Goal: Task Accomplishment & Management: Manage account settings

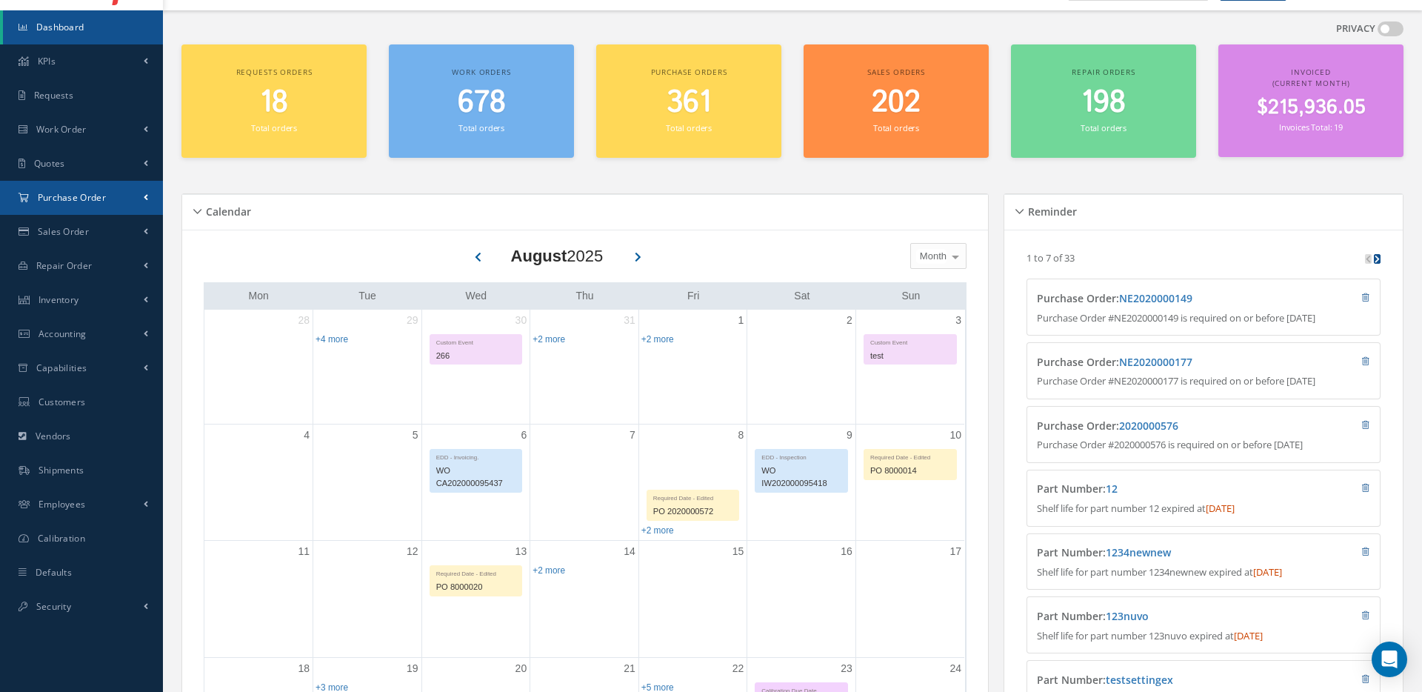
scroll to position [42, 0]
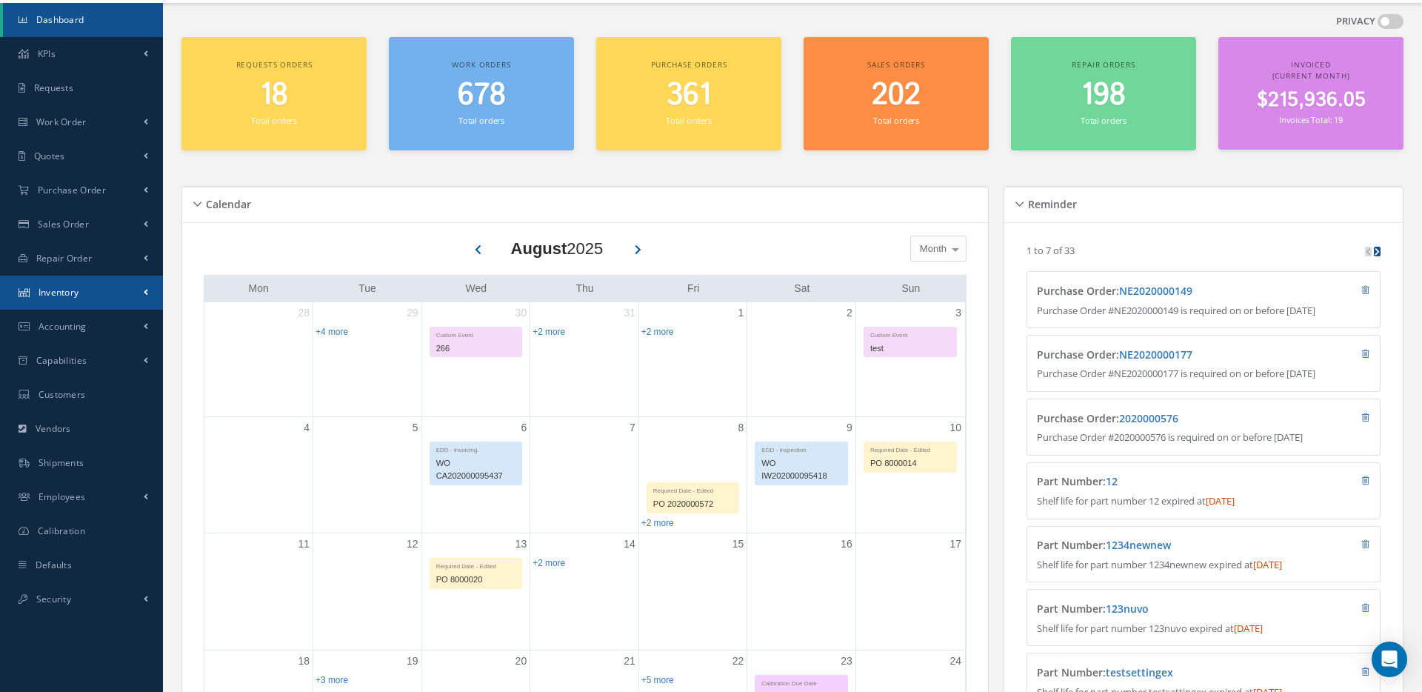
click at [144, 296] on span at bounding box center [146, 292] width 4 height 13
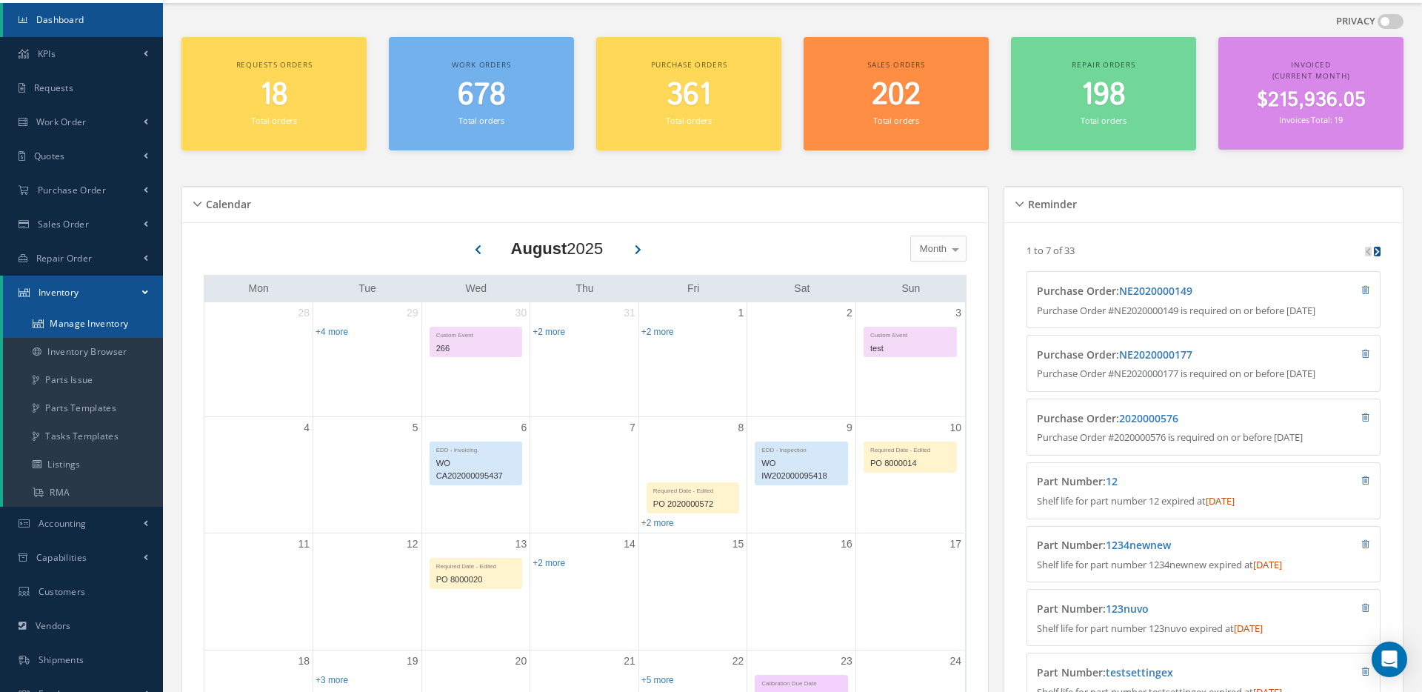
click at [86, 324] on link "Manage Inventory" at bounding box center [83, 324] width 160 height 28
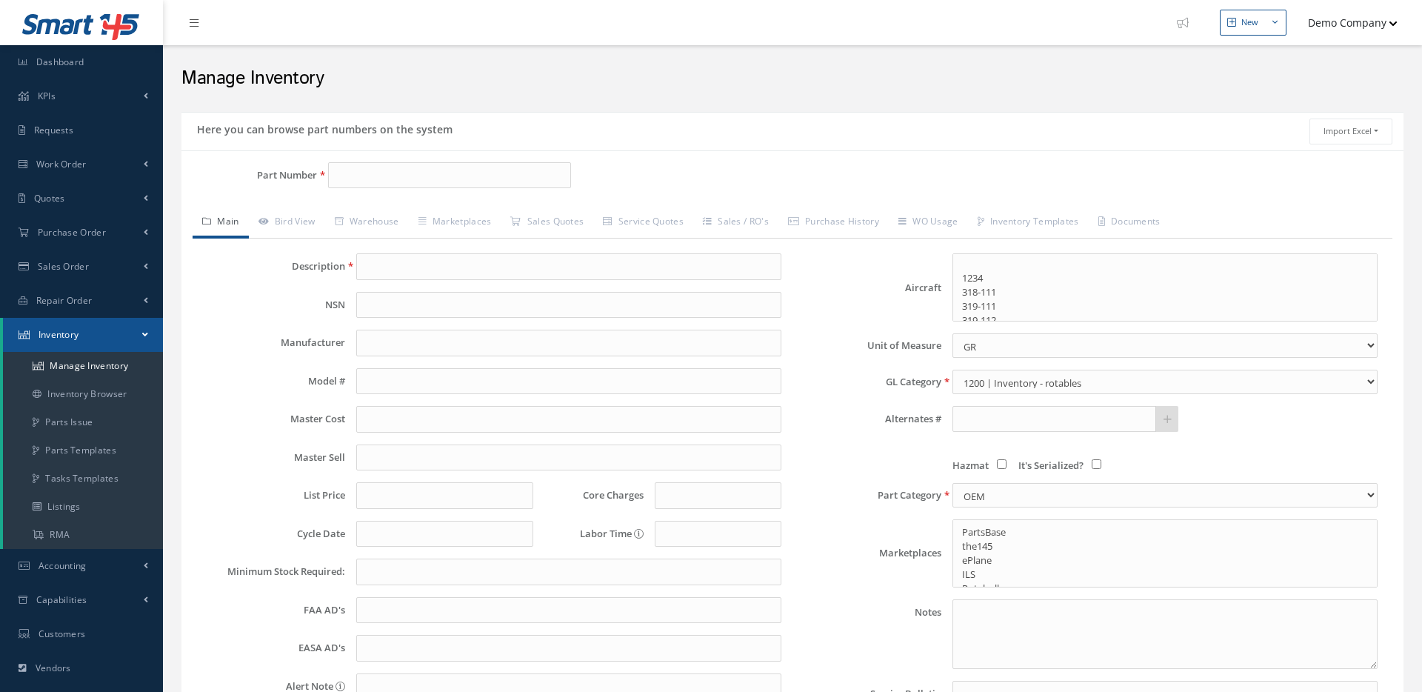
select select
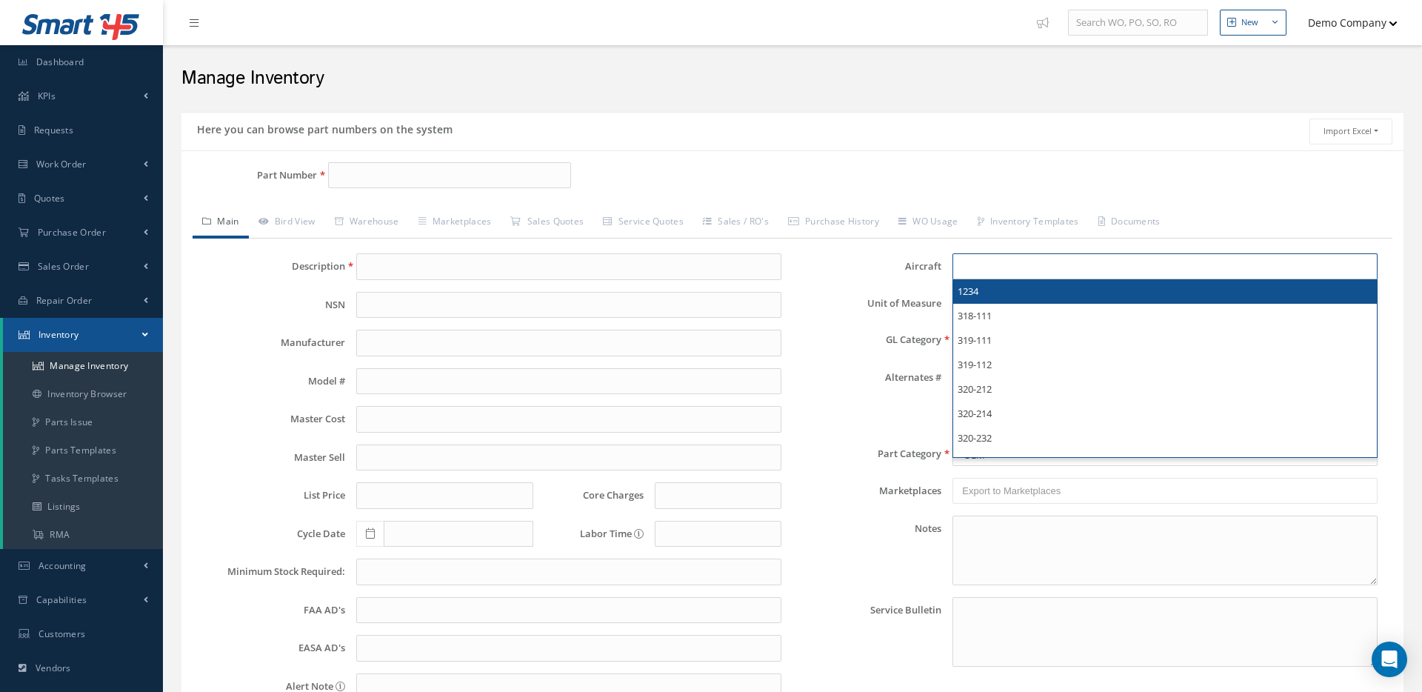
click at [1010, 267] on input "text" at bounding box center [1016, 266] width 109 height 19
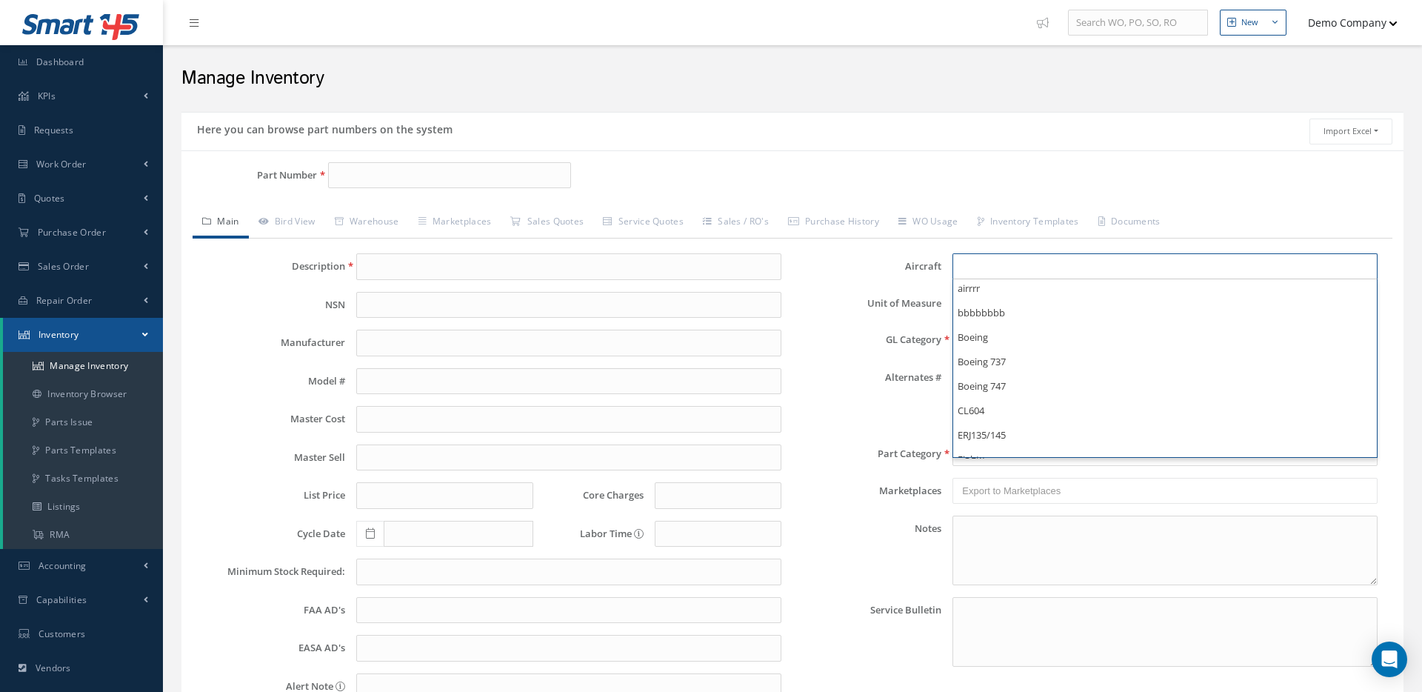
click at [864, 255] on div "Description NSN Manufacturer Model # Master Cost Master Sell List Price Core Ch…" at bounding box center [793, 511] width 1200 height 544
type input "Select Some Options"
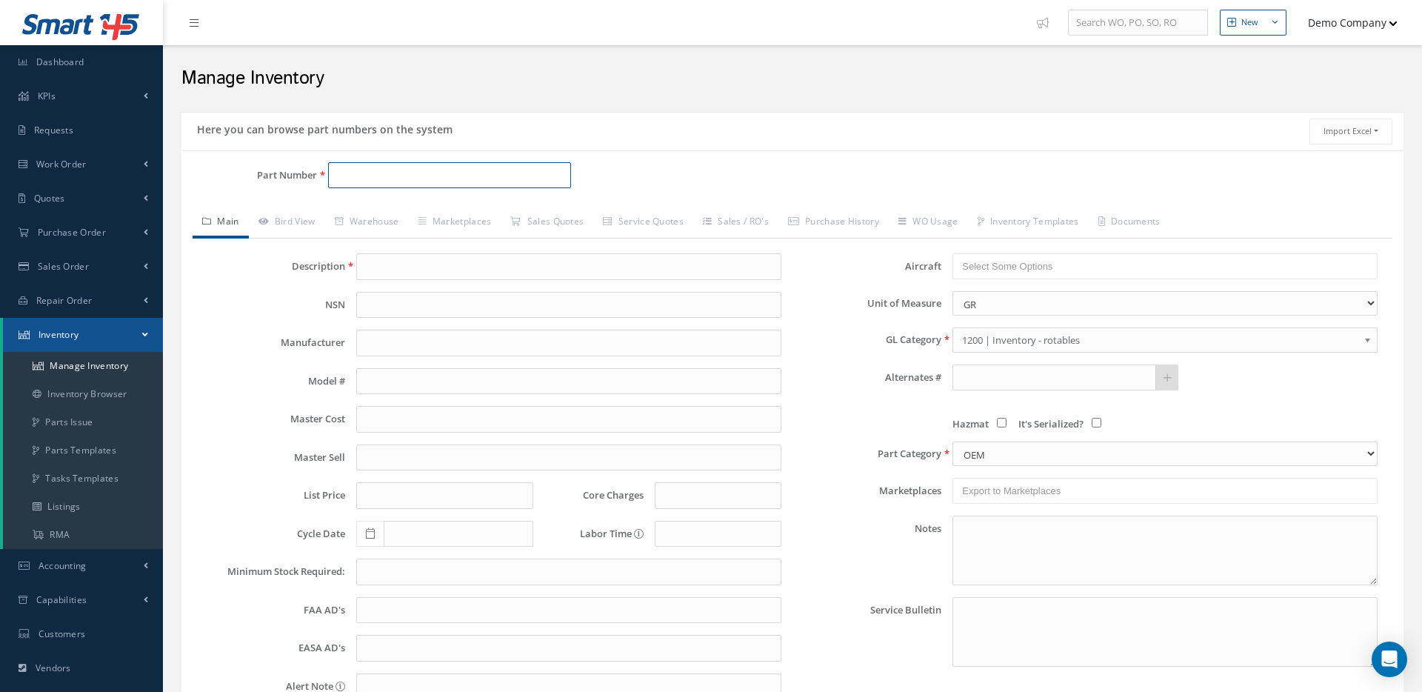
click at [355, 179] on input "Part Number" at bounding box center [449, 175] width 243 height 27
type input "y"
type input "45"
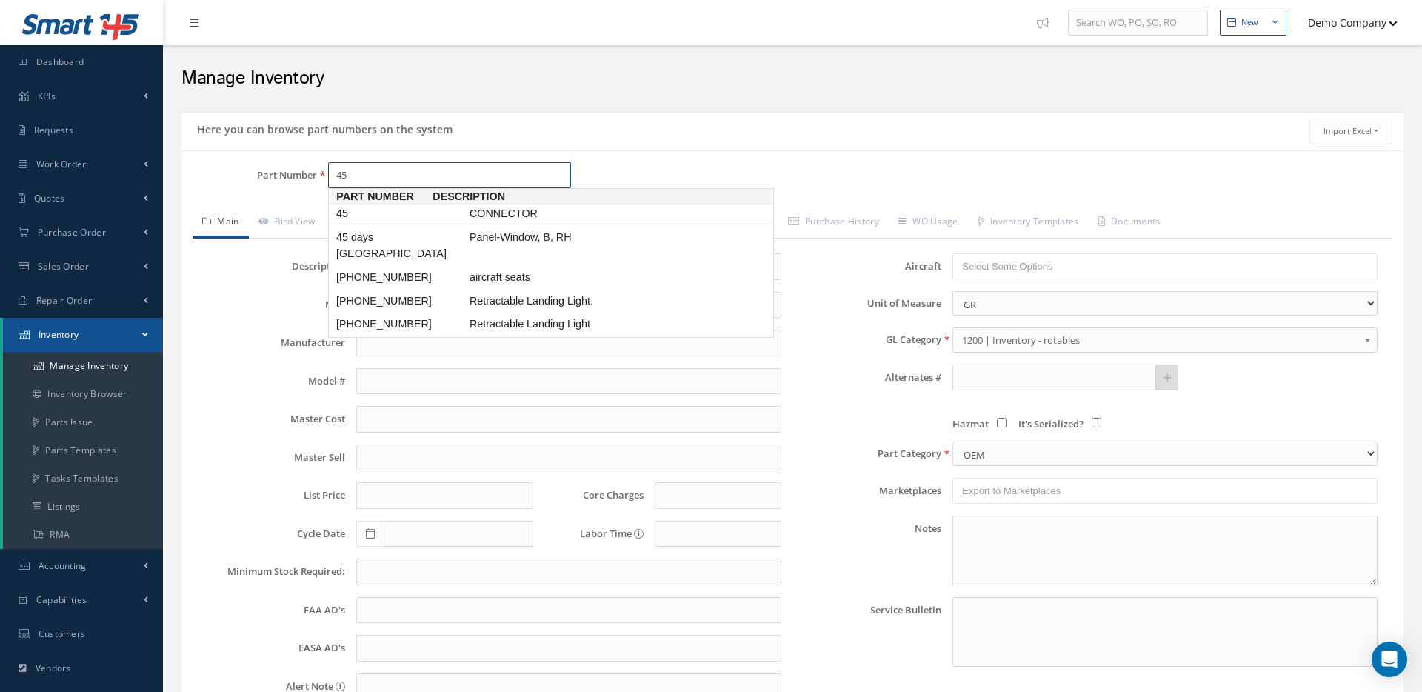
click at [379, 211] on span "45" at bounding box center [399, 214] width 133 height 16
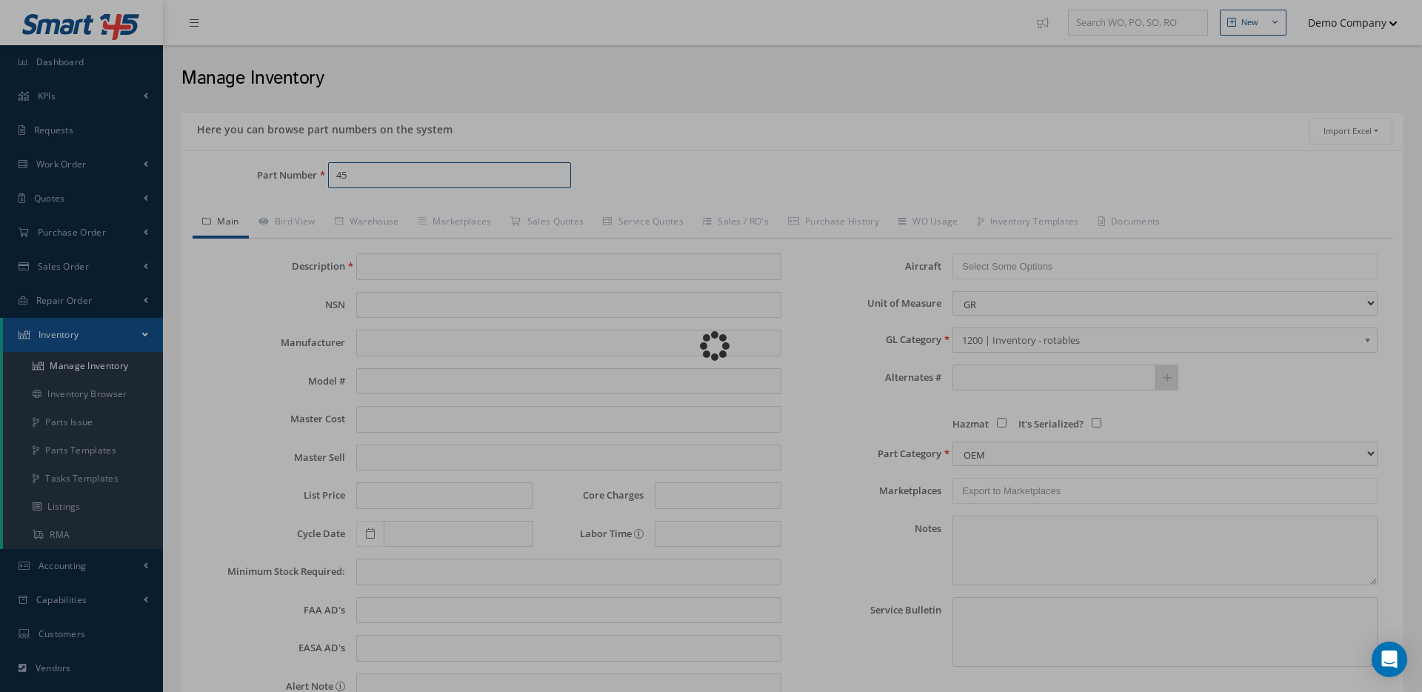
type input "CONNECTOR"
type input "100.00"
type input "0.00"
select select "1"
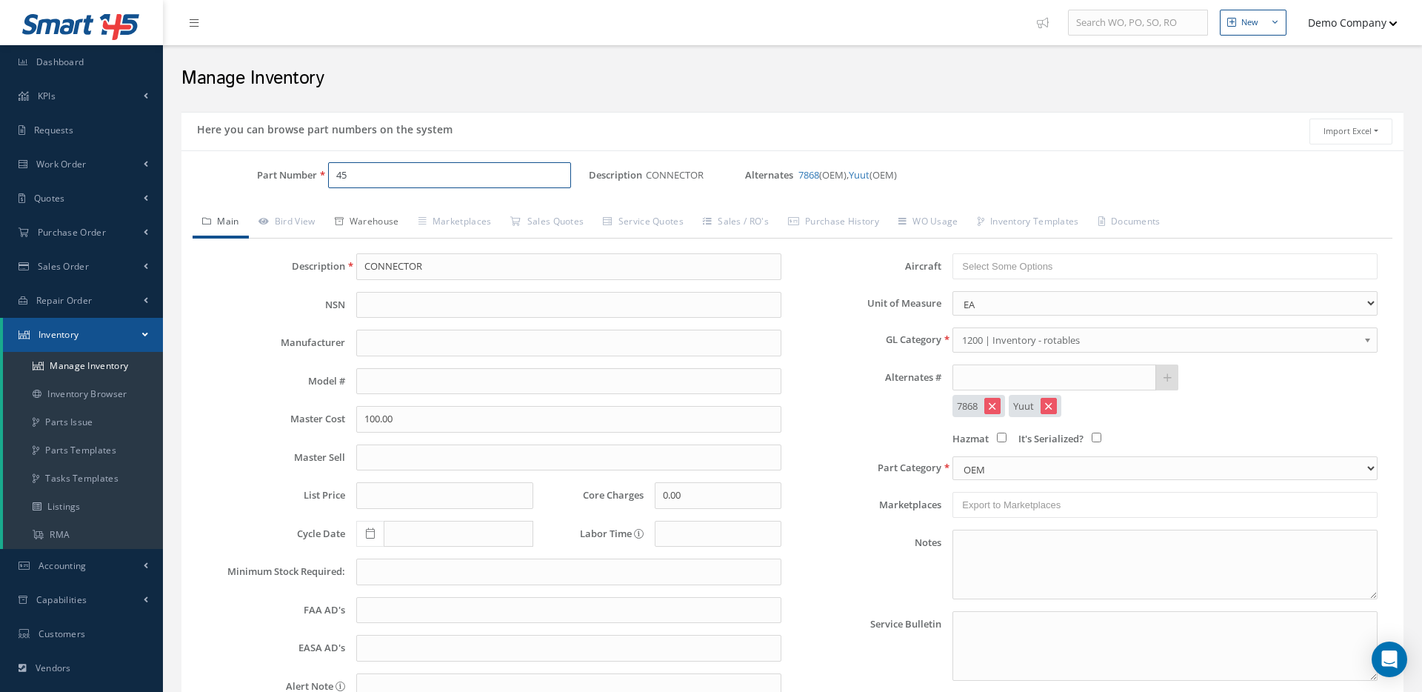
type input "45"
click at [369, 233] on link "Warehouse" at bounding box center [367, 222] width 84 height 31
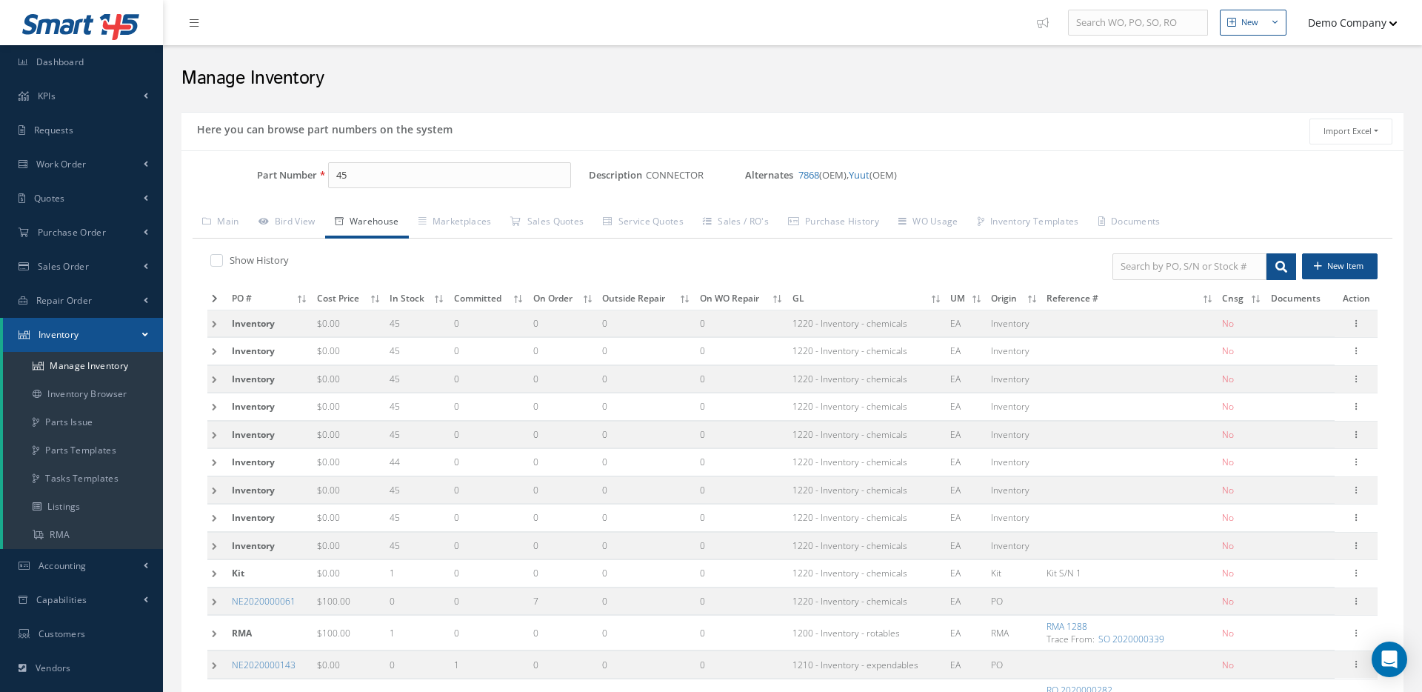
click at [201, 330] on div "Show History New Item PO # Cost Price In Stock Committed On Order Outside Repai…" at bounding box center [793, 490] width 1200 height 502
click at [1354, 327] on icon at bounding box center [1356, 322] width 15 height 12
click at [1266, 343] on link "Edit" at bounding box center [1258, 333] width 117 height 19
type input "0.00"
checkbox input "false"
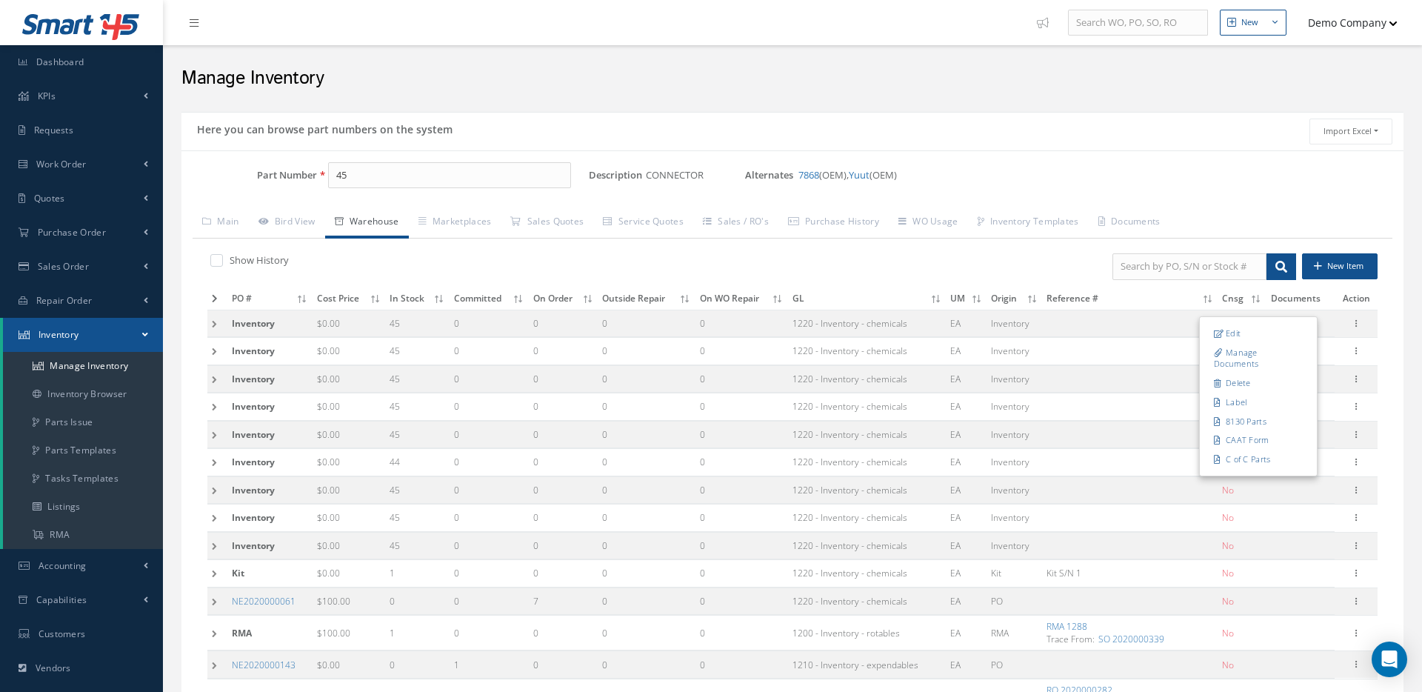
type input "[DATE]"
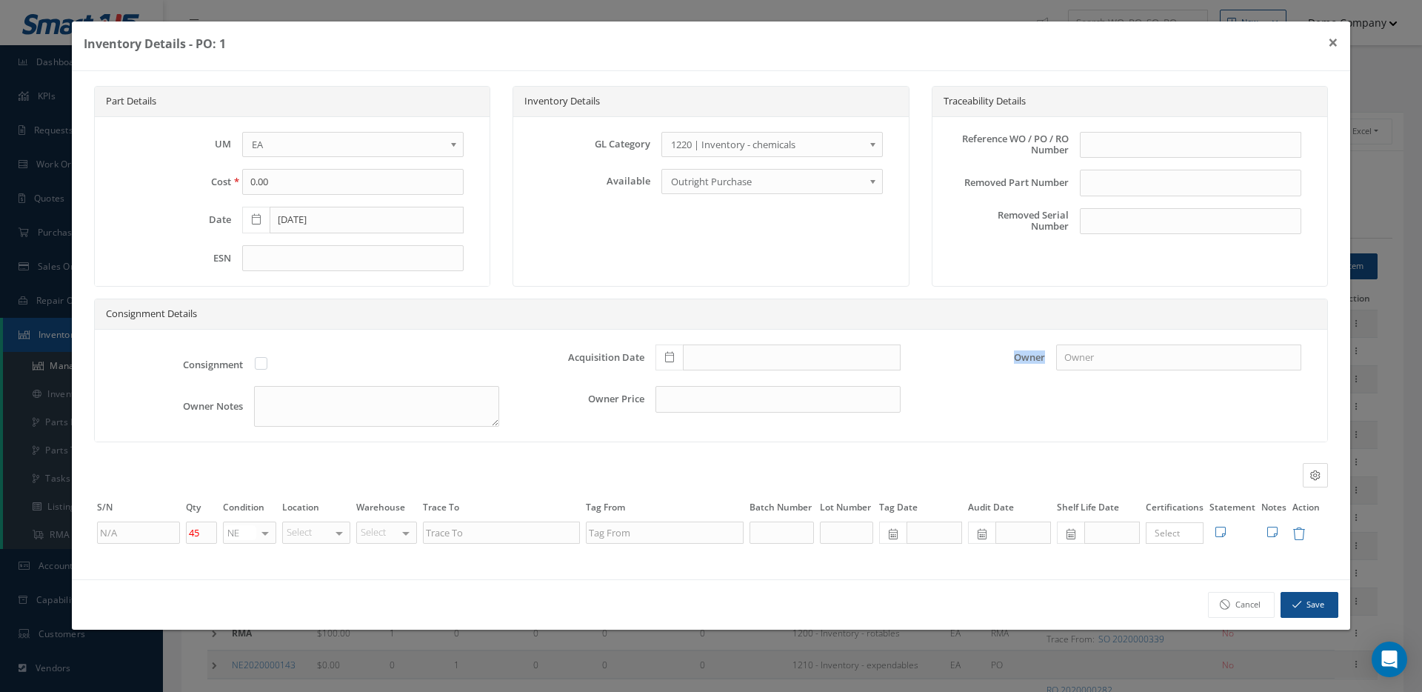
drag, startPoint x: 1014, startPoint y: 384, endPoint x: 1047, endPoint y: 393, distance: 34.3
click at [1047, 371] on div "Owner" at bounding box center [1112, 357] width 401 height 27
click at [1046, 438] on div "Consignment Acquisition Date Owner Owner Notes Owner Price" at bounding box center [711, 386] width 1233 height 113
click at [1318, 58] on button "×" at bounding box center [1333, 41] width 34 height 41
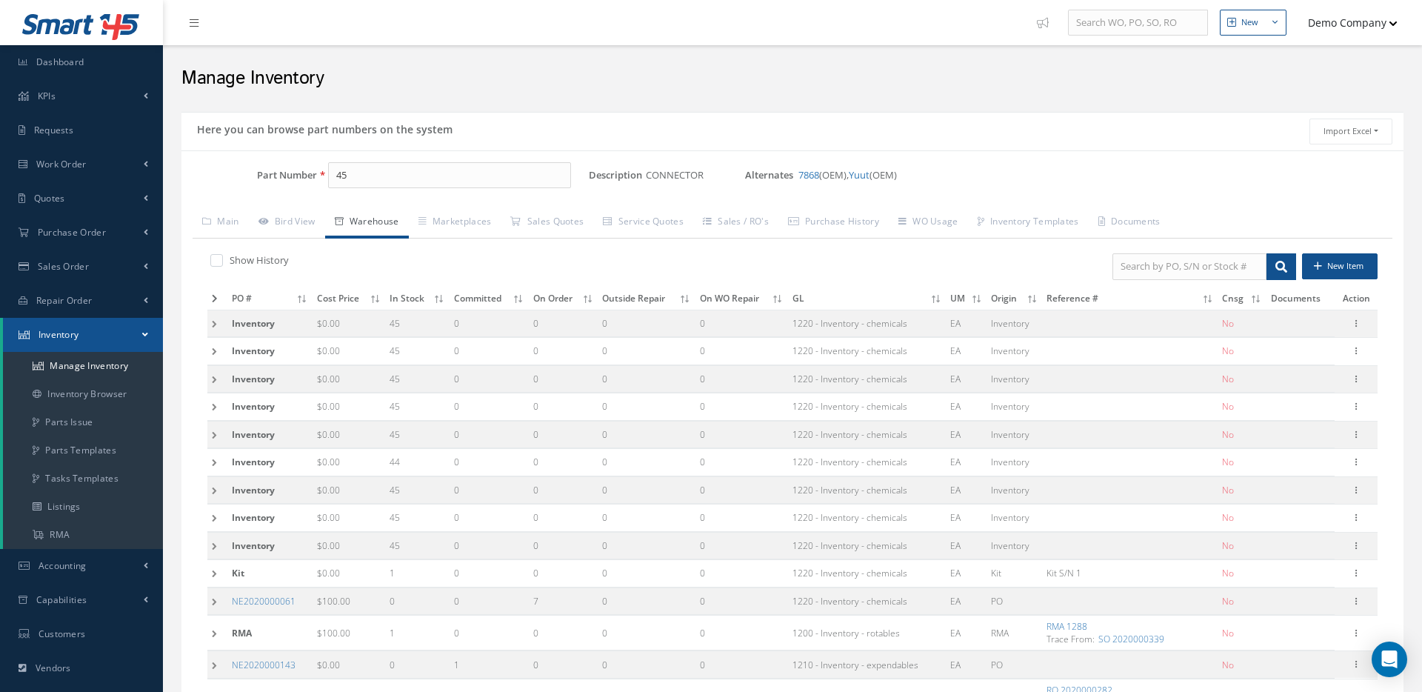
click at [214, 329] on td at bounding box center [217, 323] width 20 height 27
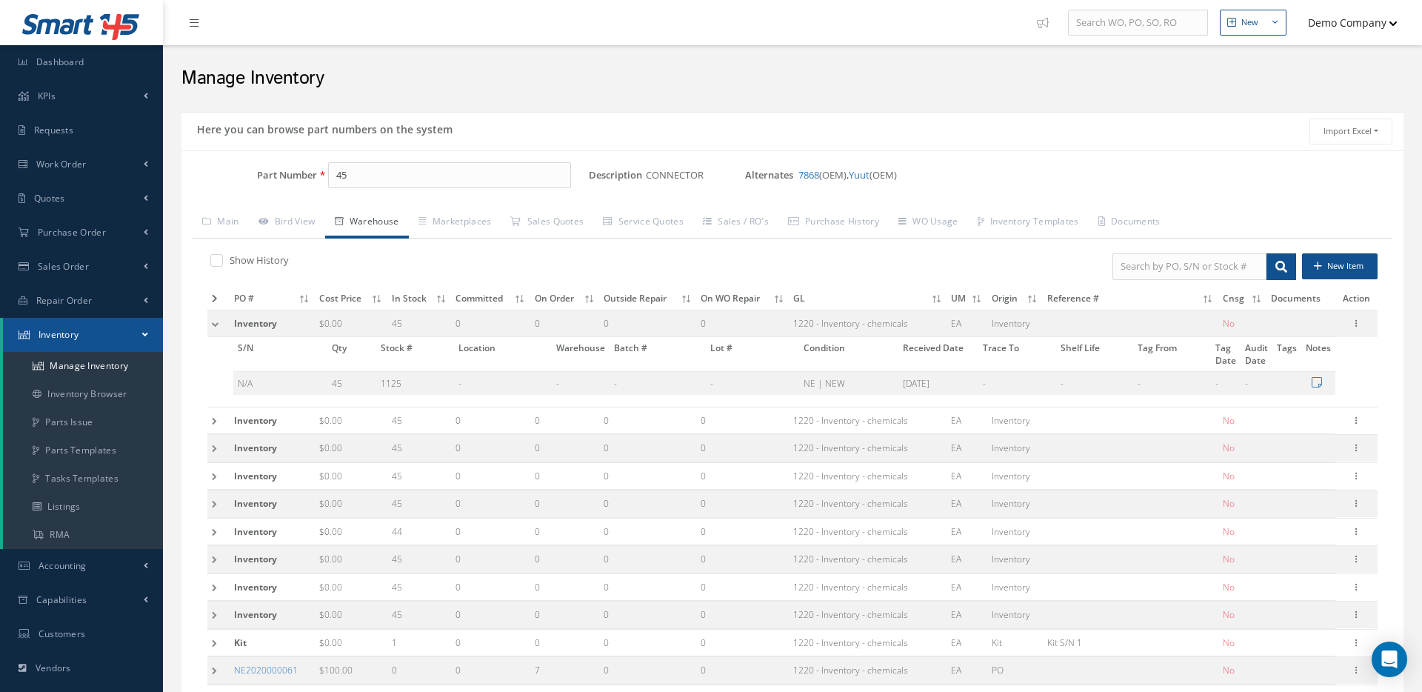
click at [210, 330] on td at bounding box center [218, 323] width 22 height 27
